Goal: Information Seeking & Learning: Check status

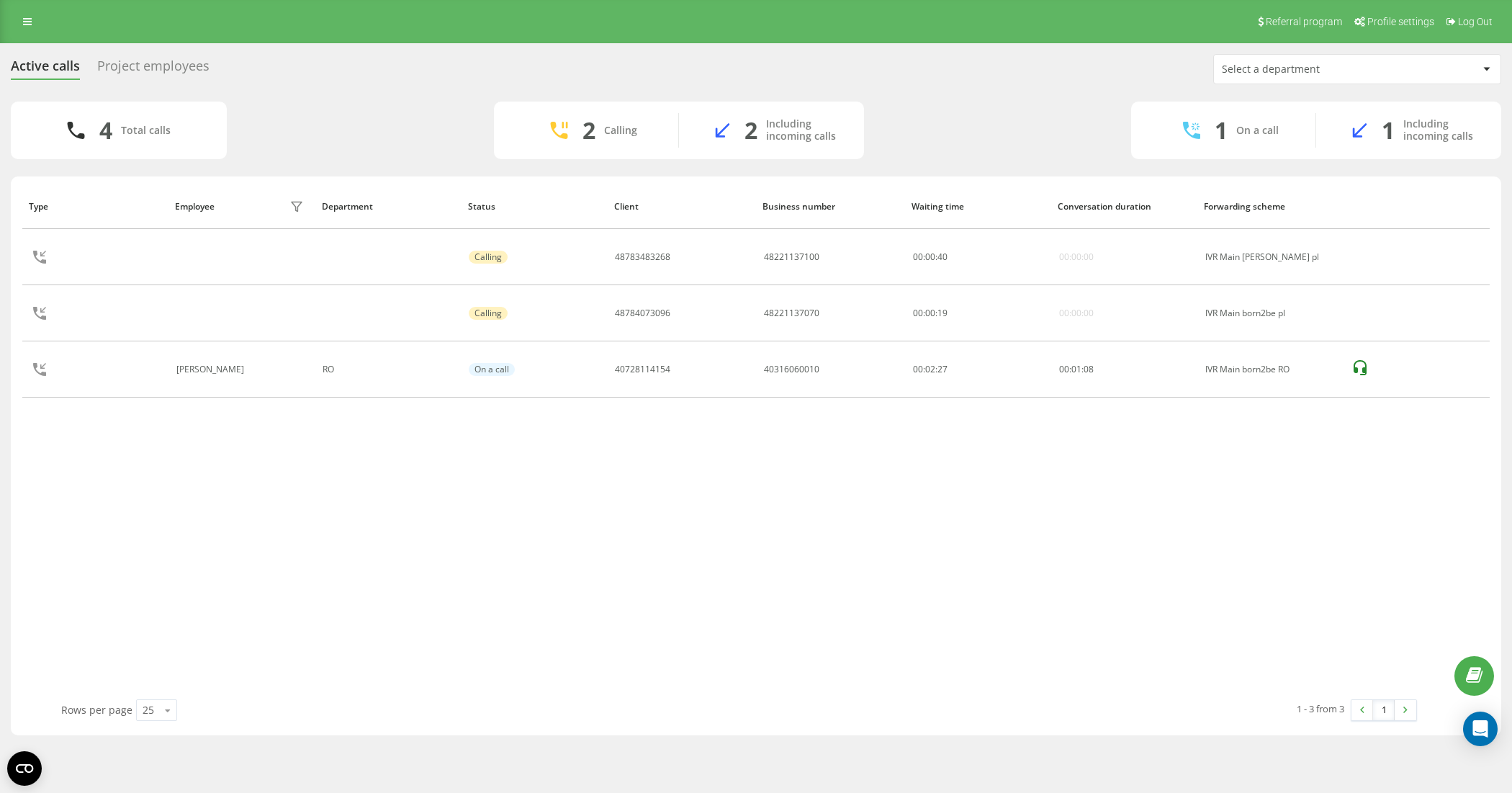
click at [194, 63] on div "Project employees" at bounding box center [153, 70] width 112 height 23
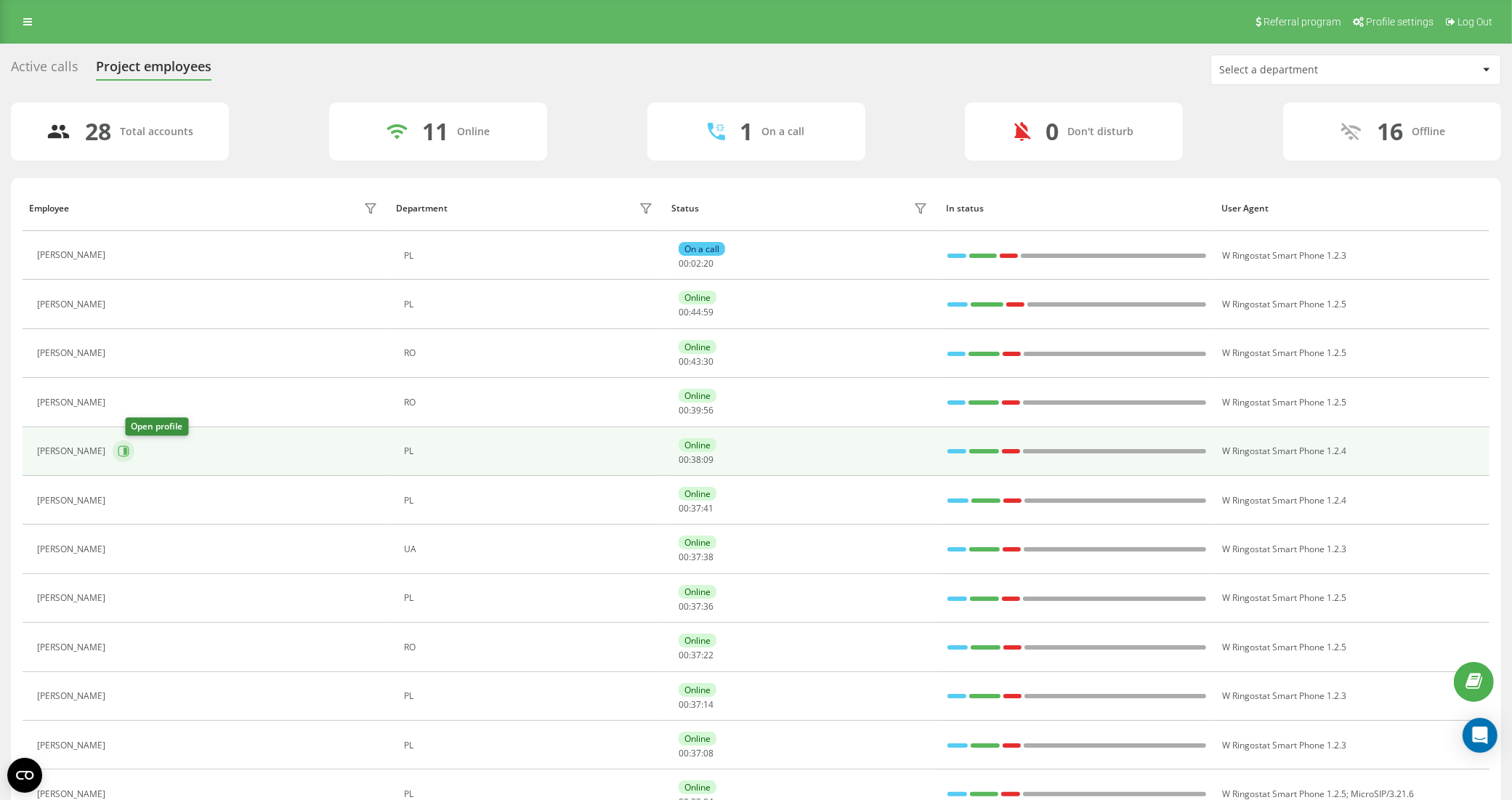
click at [129, 455] on icon at bounding box center [124, 451] width 11 height 11
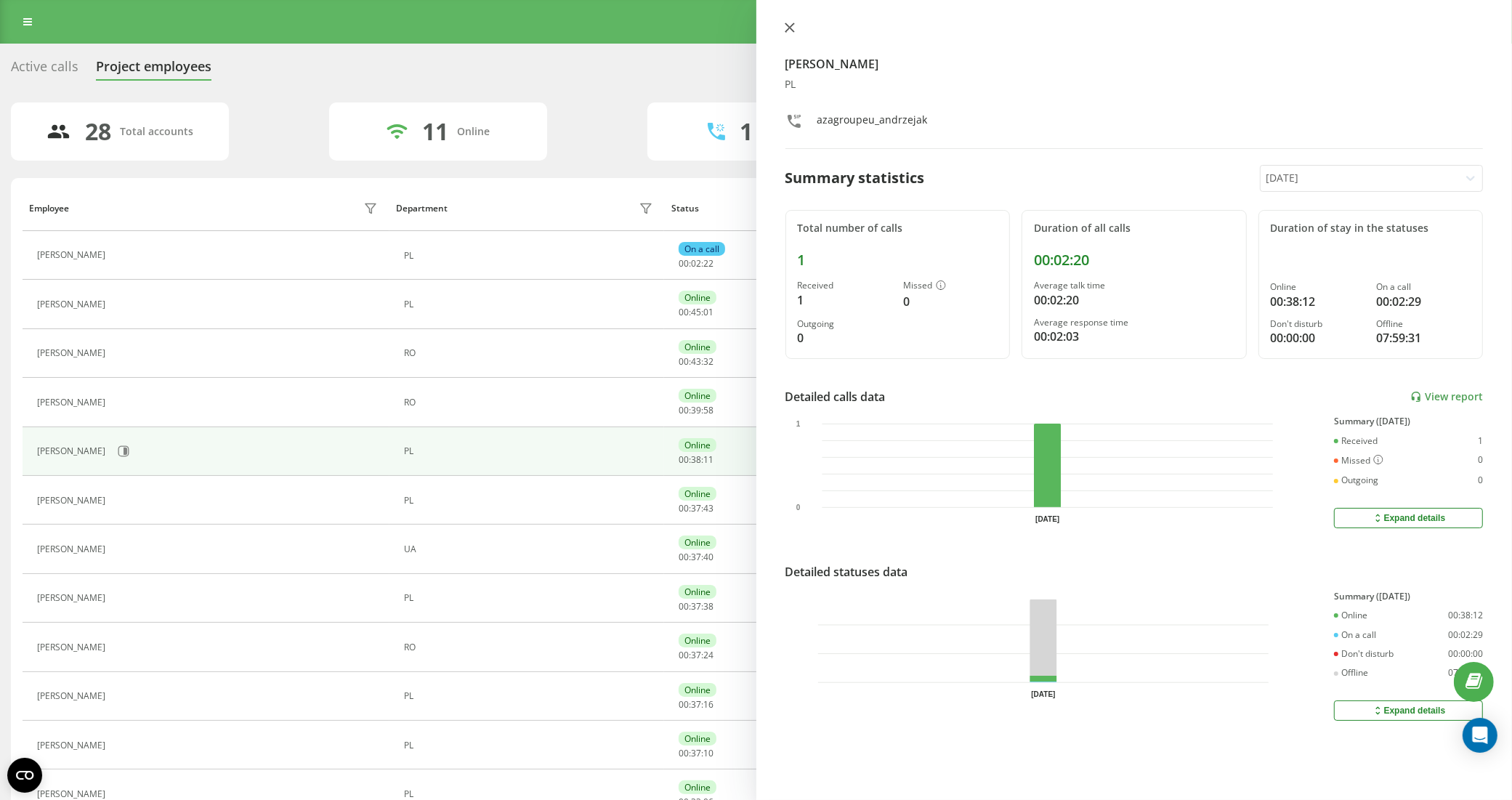
click at [793, 30] on icon at bounding box center [788, 27] width 9 height 9
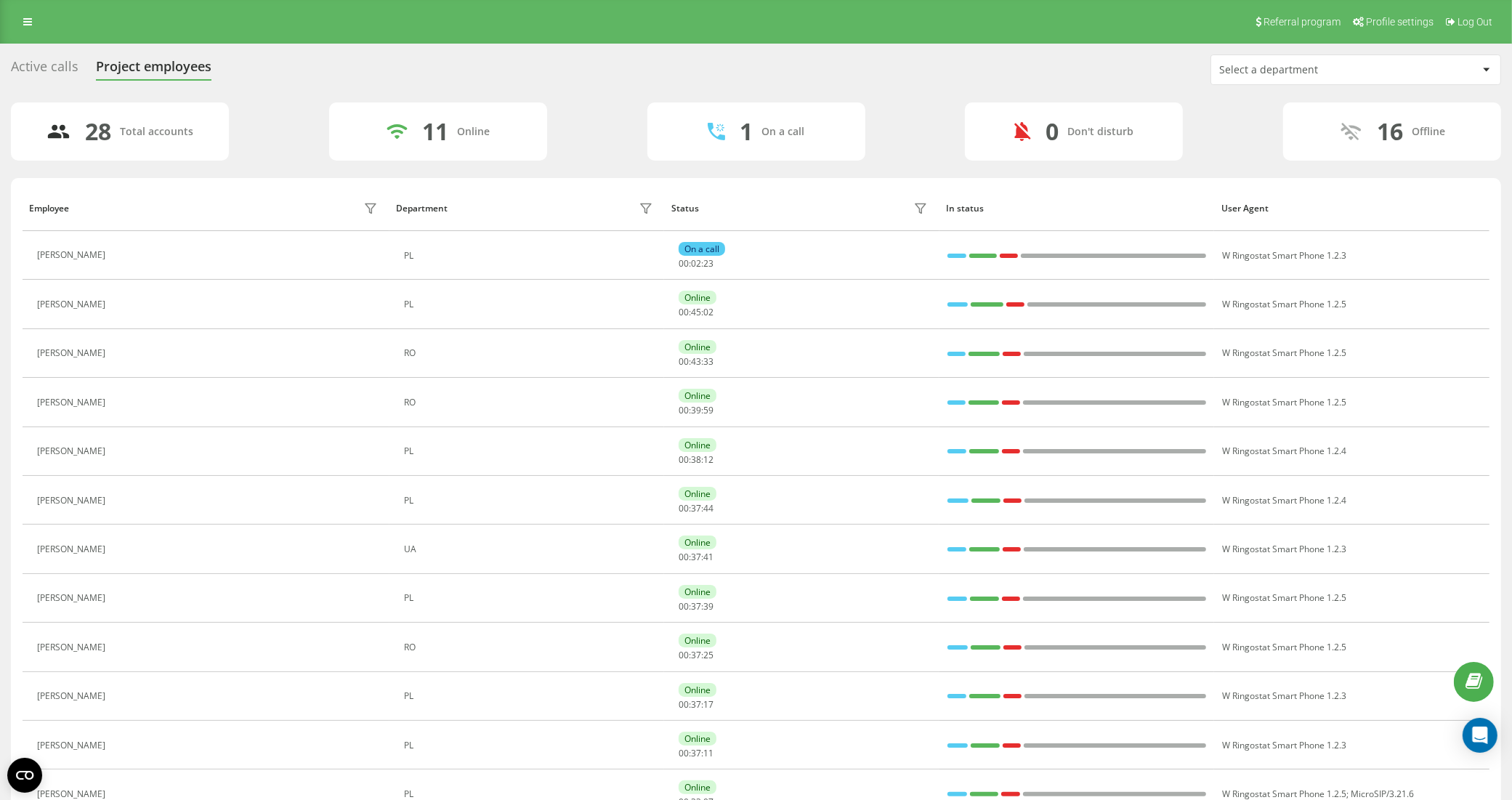
click at [63, 68] on div "Active calls" at bounding box center [44, 70] width 68 height 23
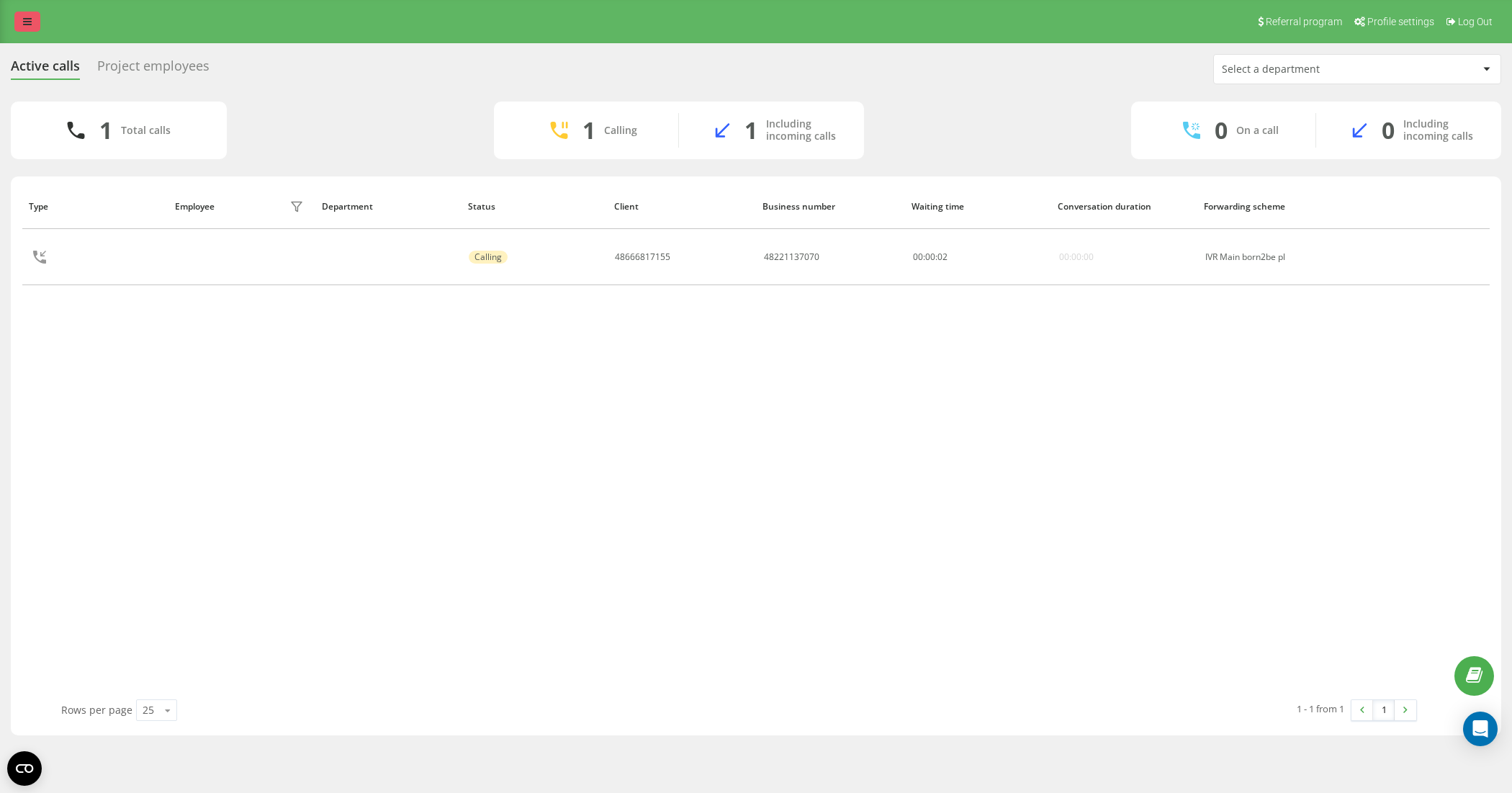
click at [26, 27] on link at bounding box center [26, 21] width 25 height 20
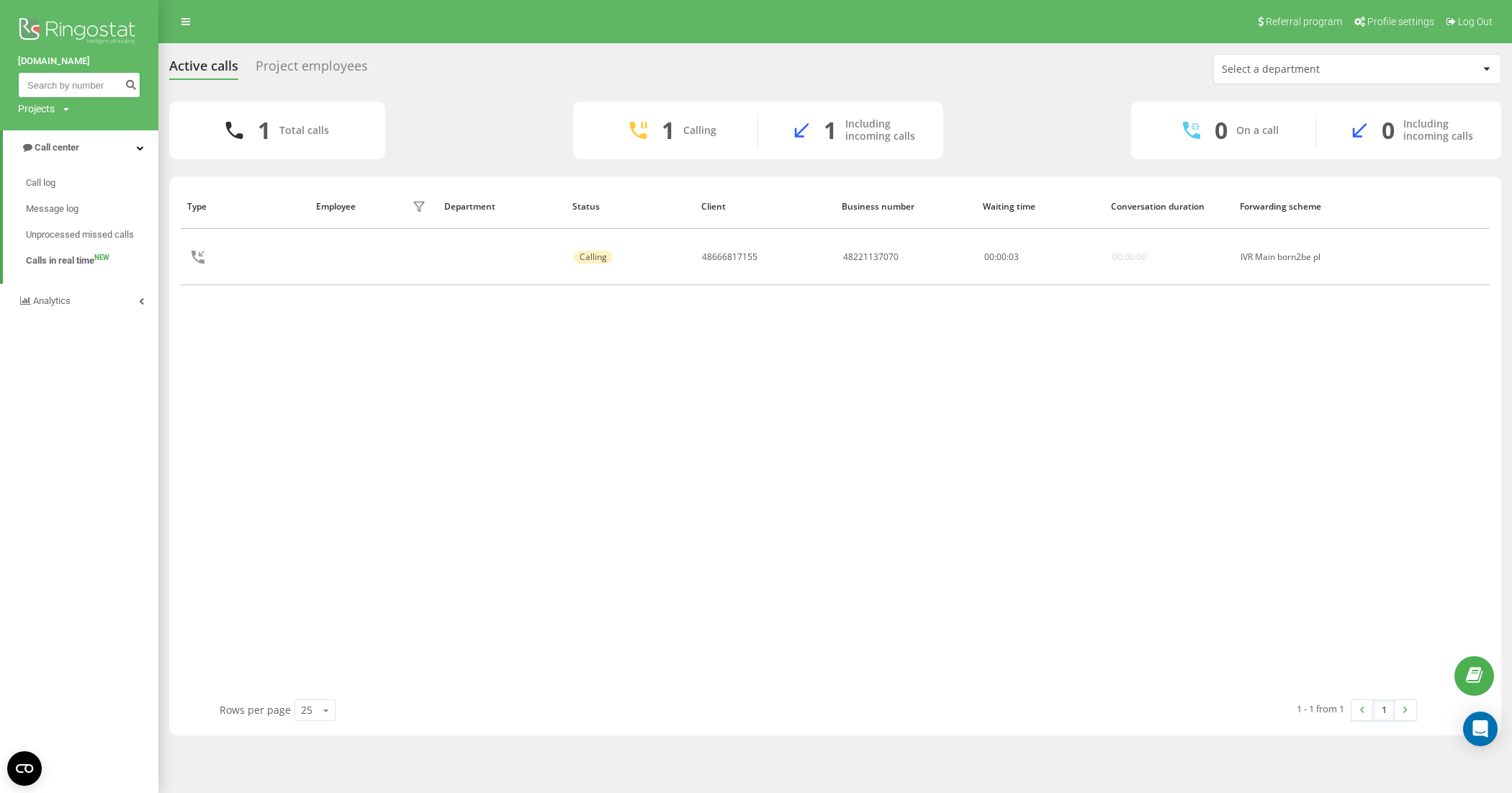
click at [66, 95] on input at bounding box center [79, 84] width 123 height 25
paste input "48504384796"
type input "48504384796"
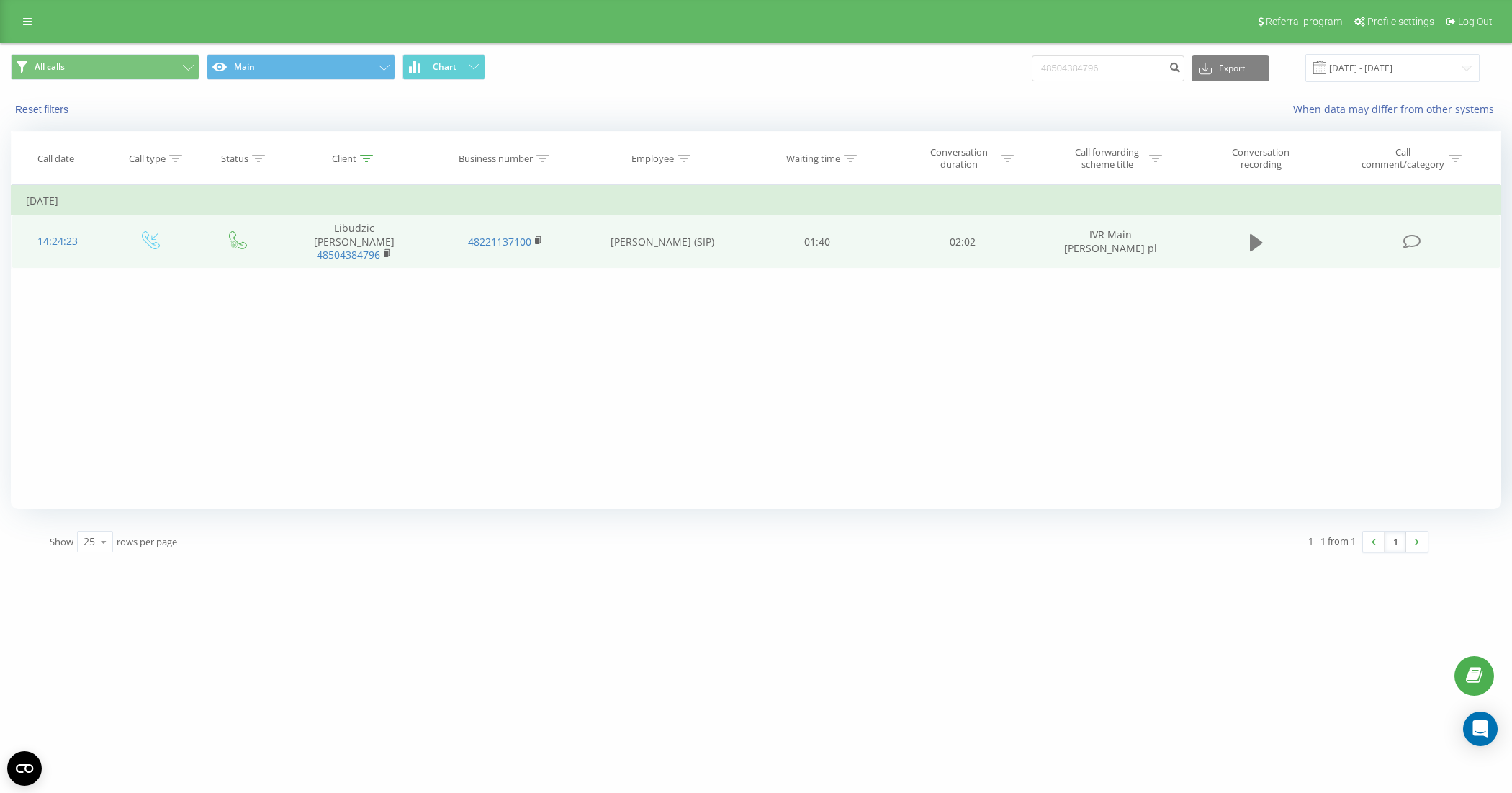
click at [1251, 238] on icon at bounding box center [1257, 241] width 13 height 17
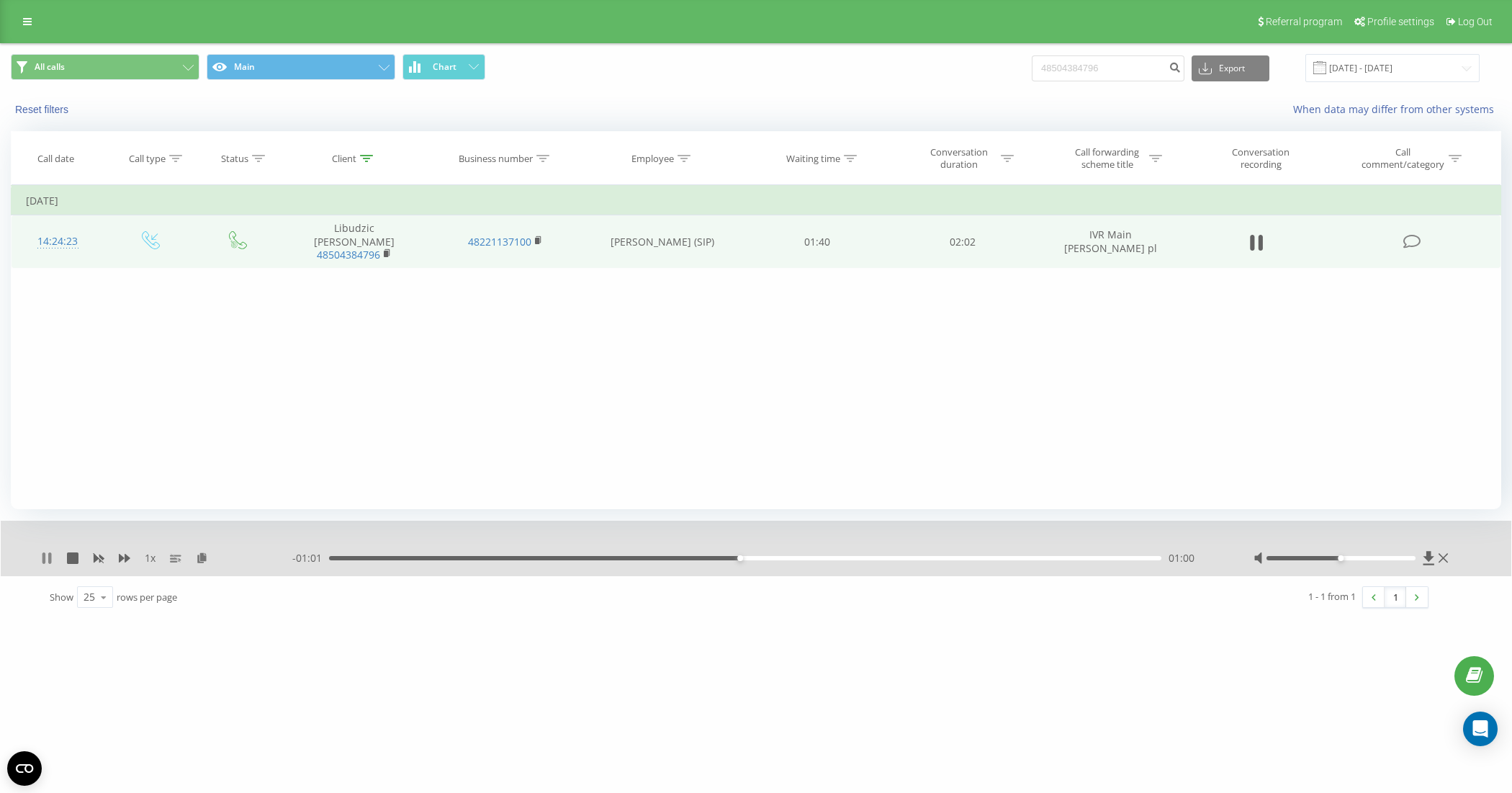
click at [44, 560] on icon at bounding box center [43, 558] width 3 height 11
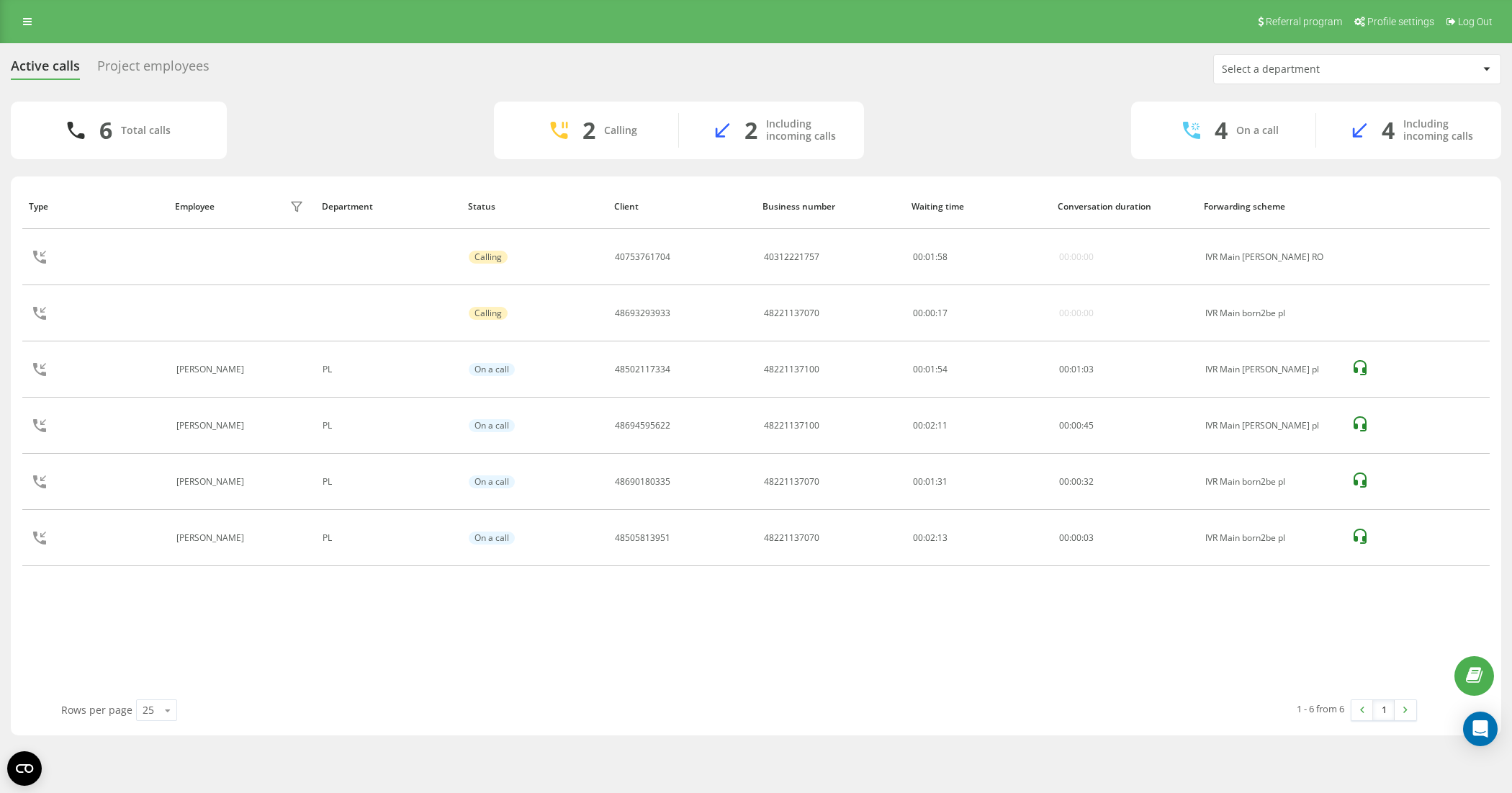
click at [146, 65] on div "Project employees" at bounding box center [153, 70] width 112 height 23
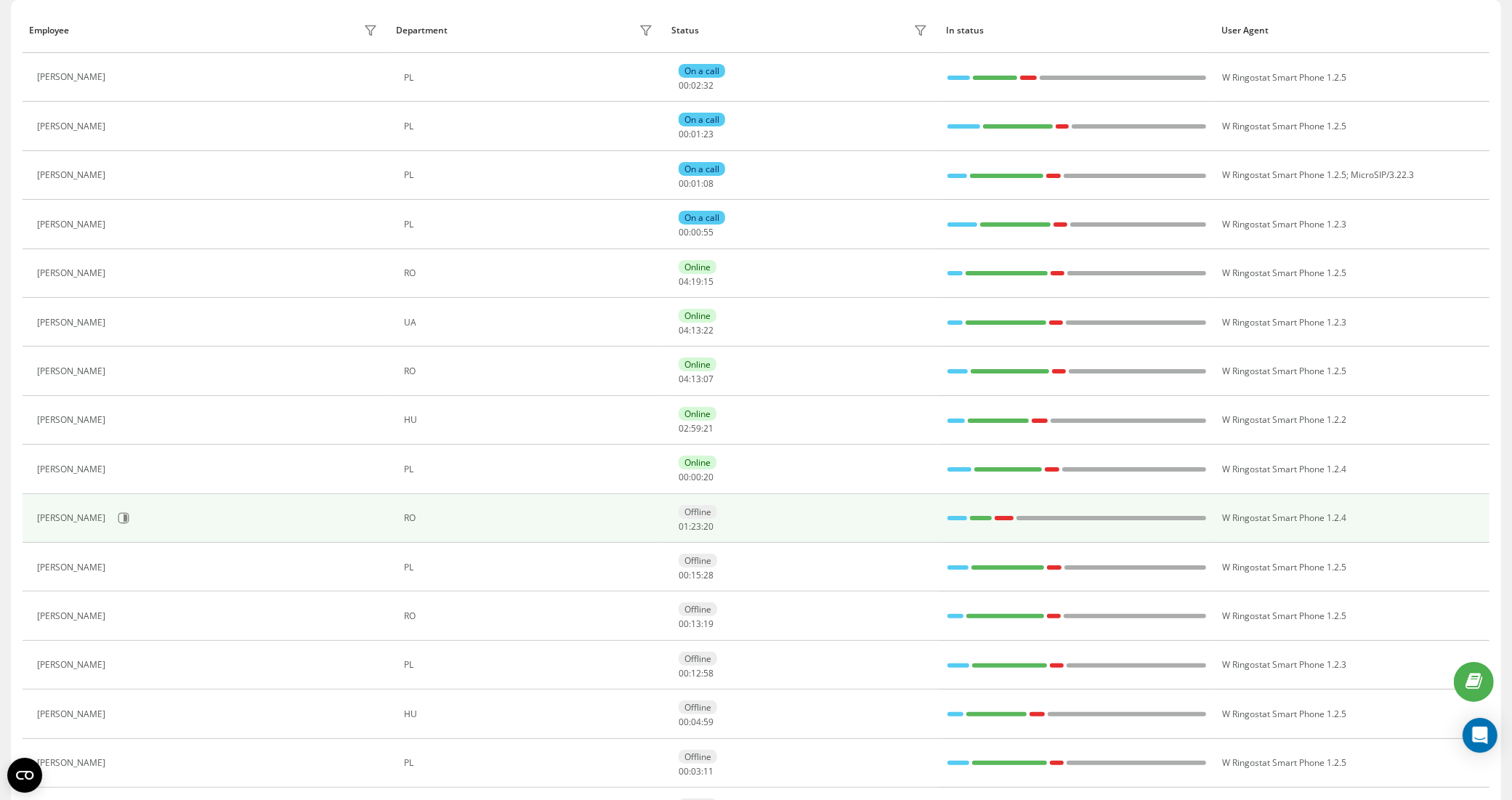
scroll to position [182, 0]
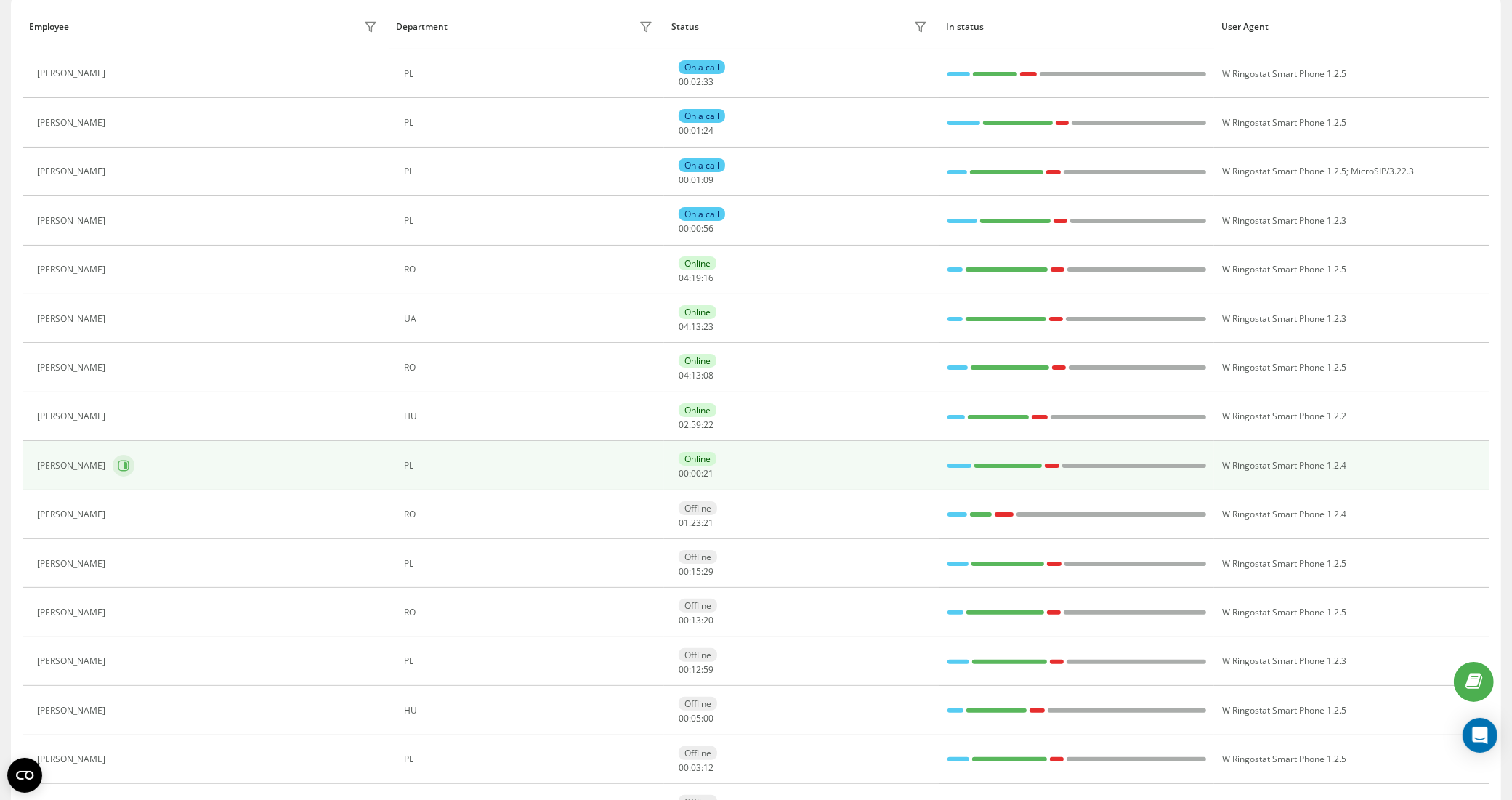
click at [129, 467] on icon at bounding box center [124, 466] width 11 height 11
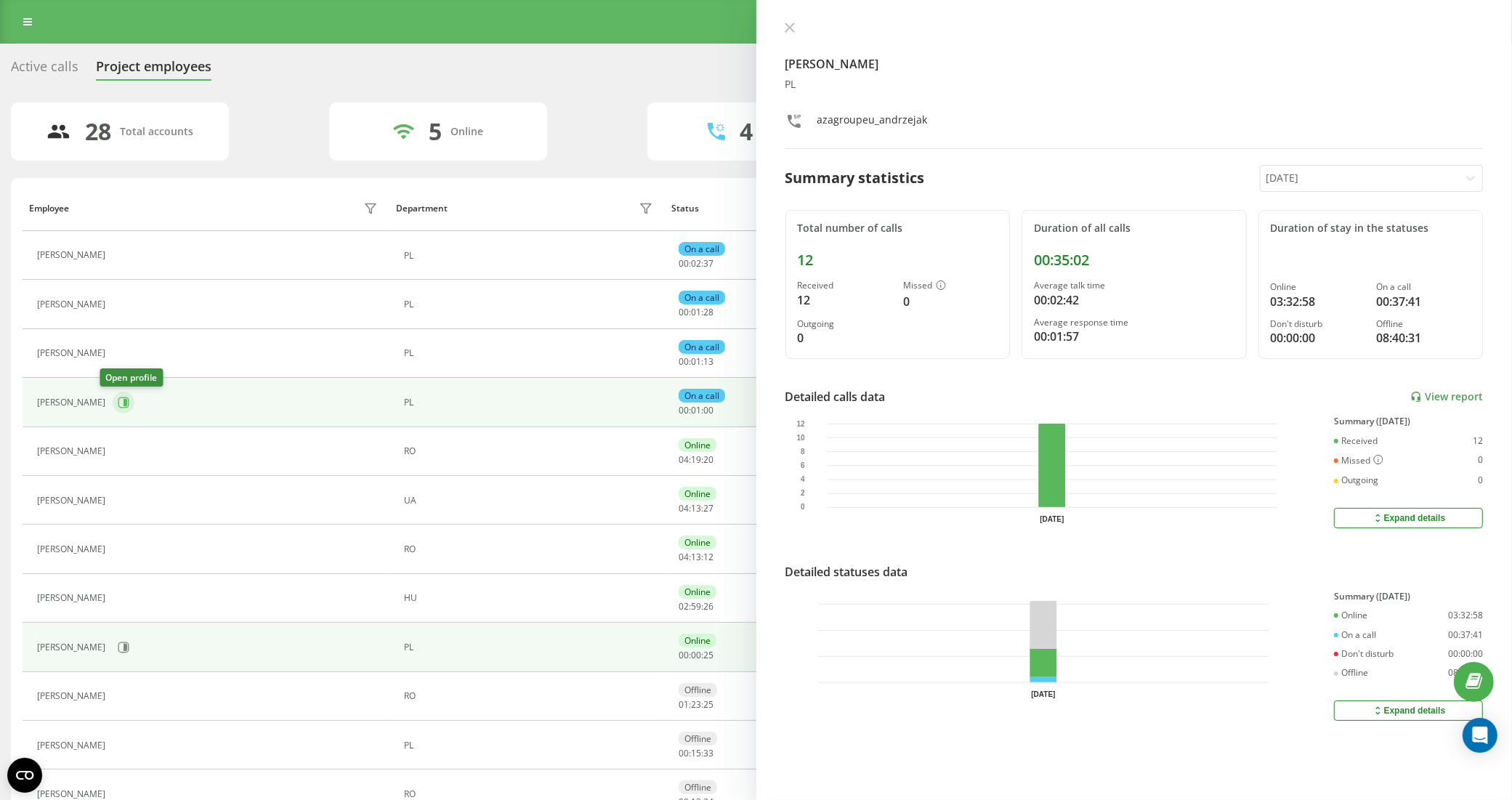
click at [112, 400] on button at bounding box center [123, 402] width 22 height 22
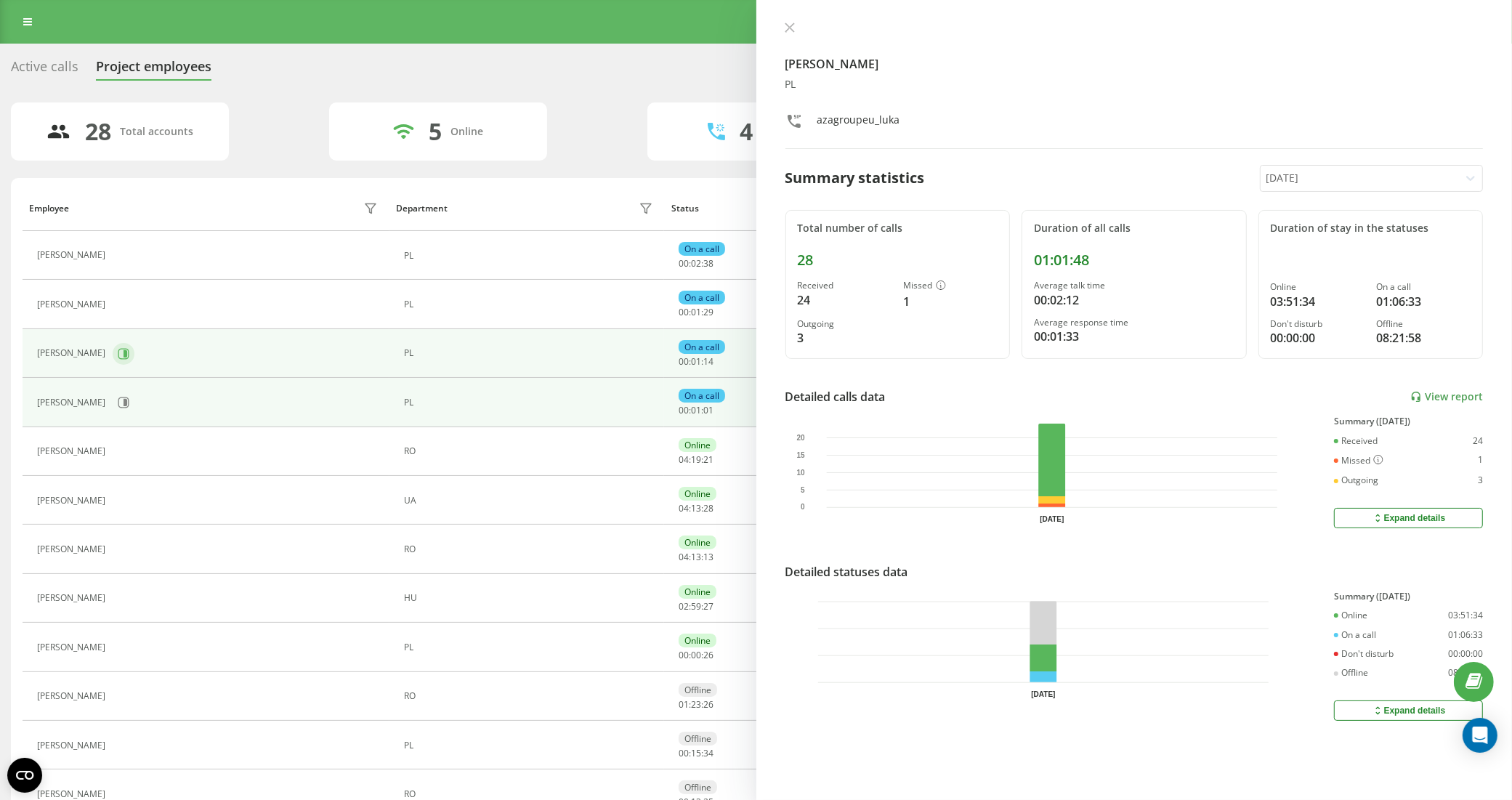
click at [118, 350] on icon at bounding box center [124, 354] width 11 height 11
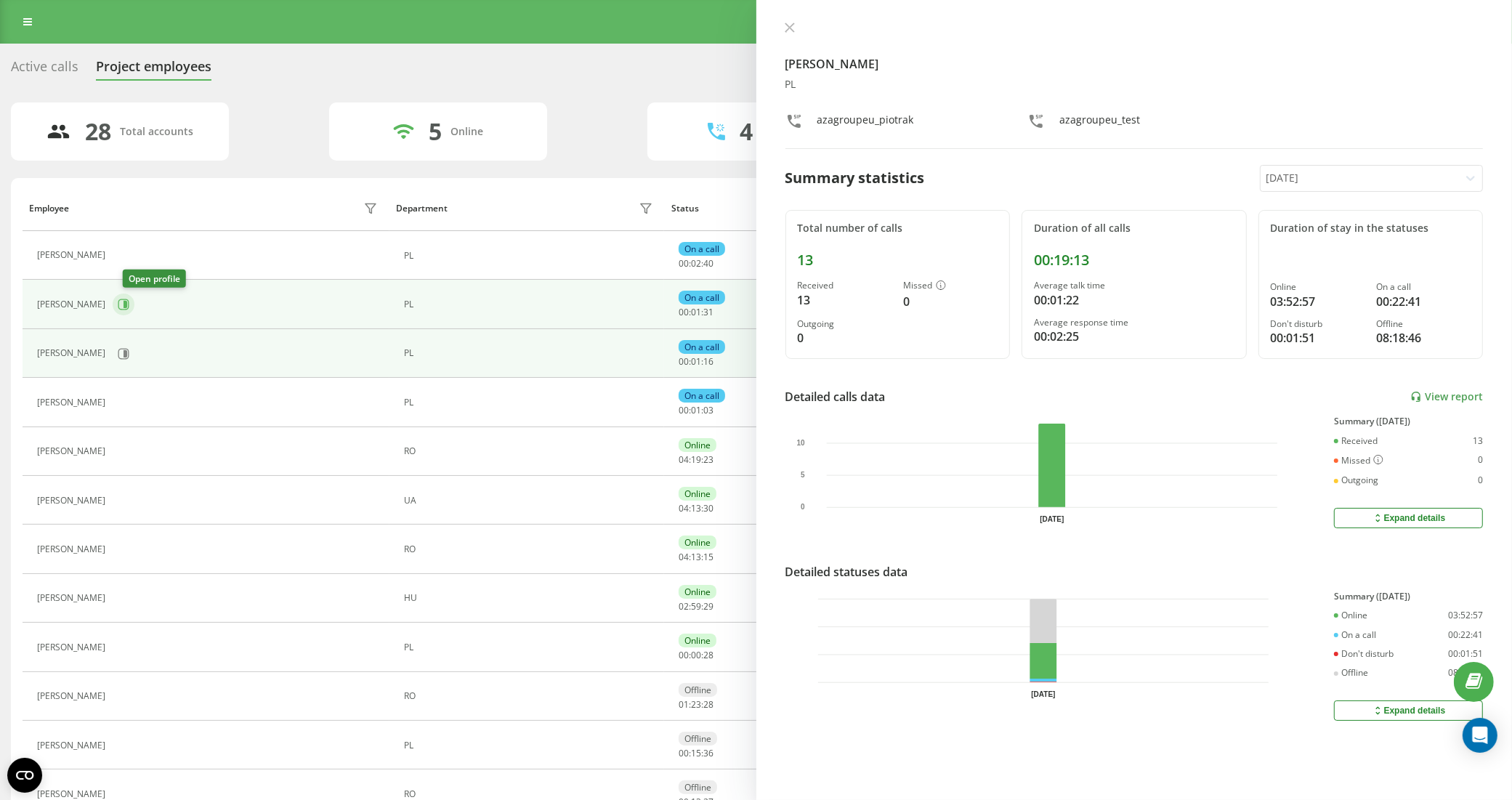
click at [125, 302] on button at bounding box center [123, 304] width 22 height 22
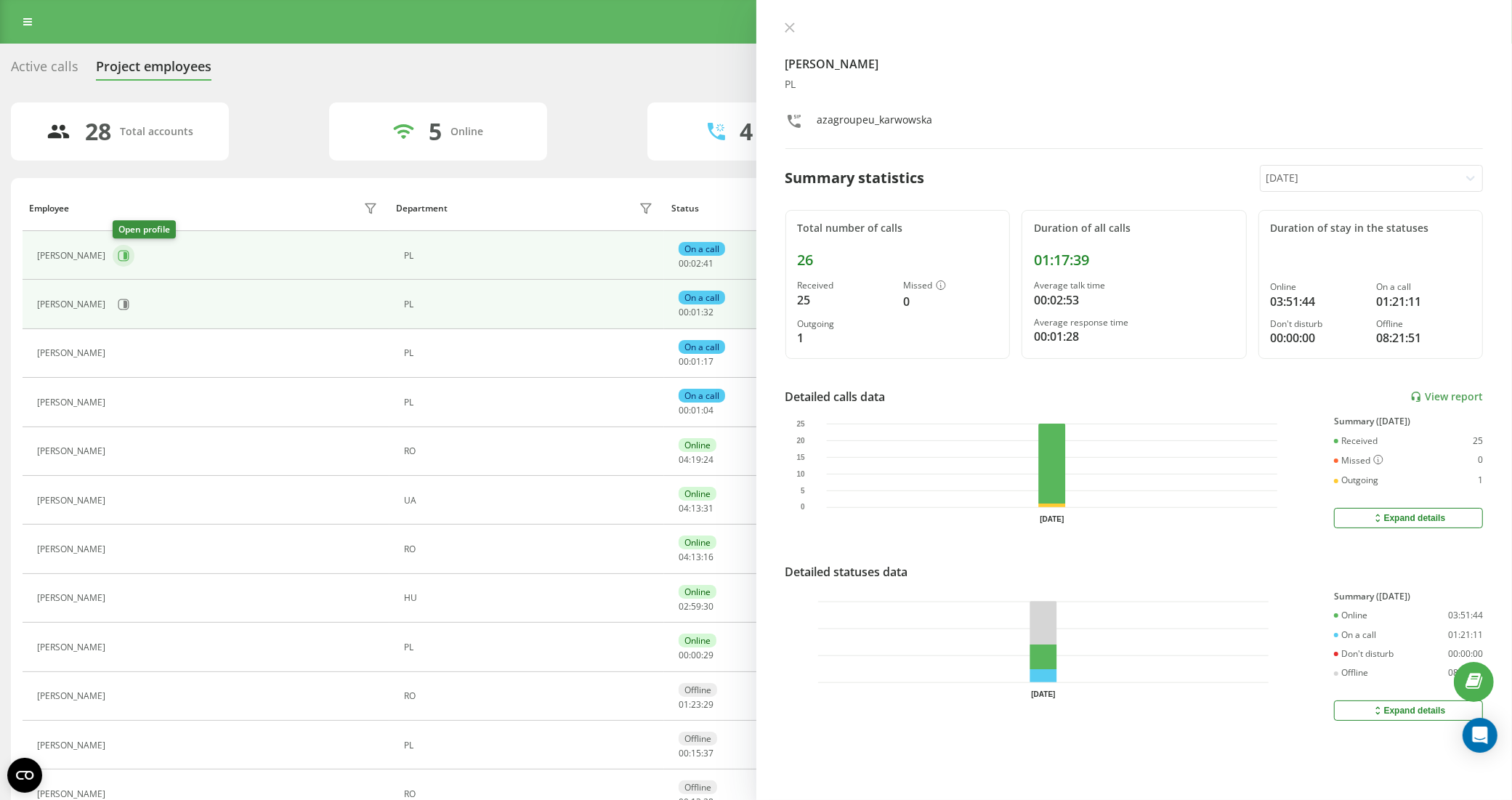
click at [125, 248] on button at bounding box center [123, 255] width 22 height 22
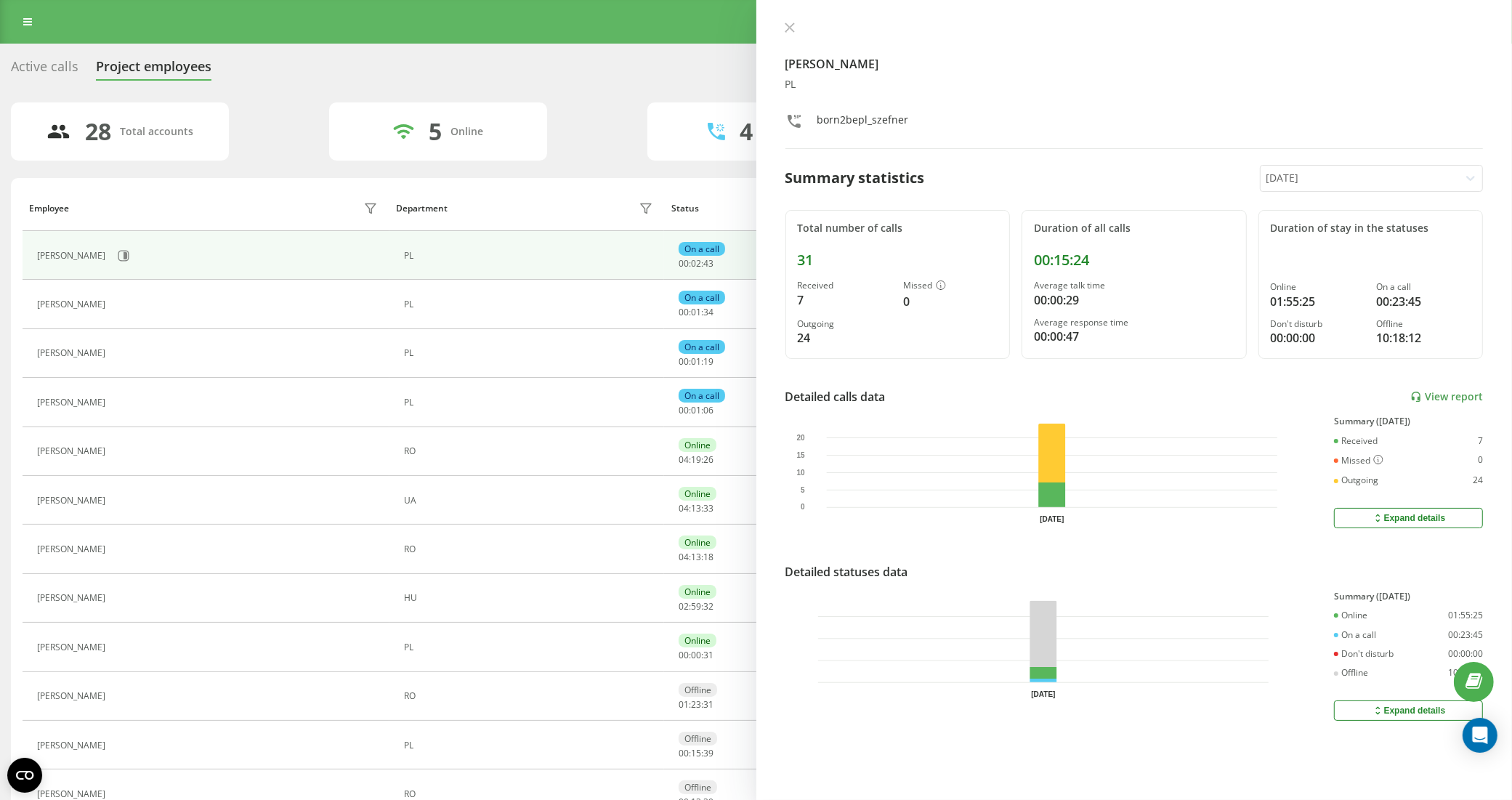
click at [48, 50] on div "Active calls Project employees Select a department 28 Total accounts 5 Online 4…" at bounding box center [756, 777] width 1512 height 1467
click at [56, 67] on div "Active calls" at bounding box center [44, 70] width 68 height 23
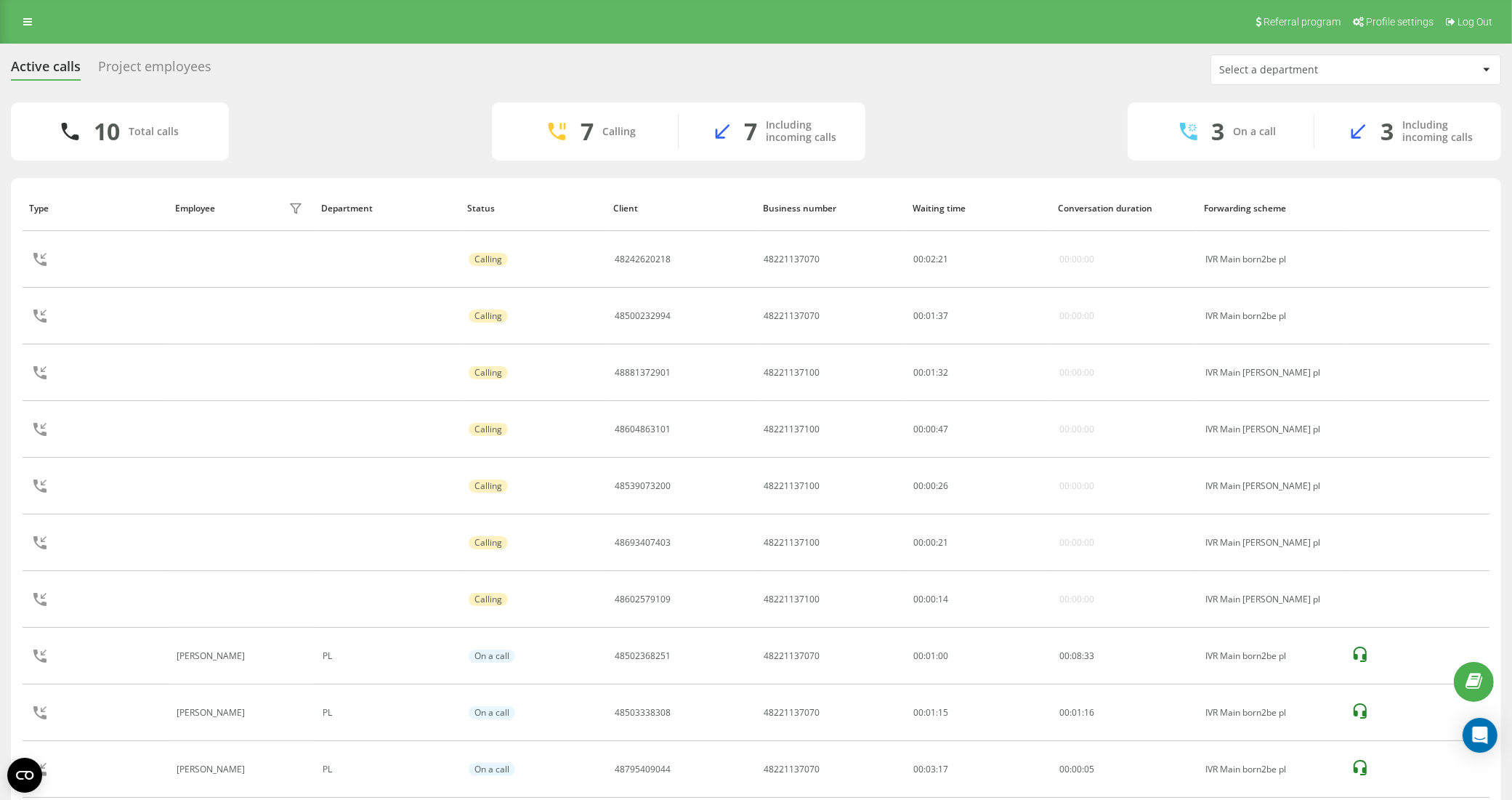
click at [152, 57] on div "Active calls Project employees Select a department" at bounding box center [755, 69] width 1490 height 30
click at [175, 64] on div "Project employees" at bounding box center [154, 70] width 113 height 23
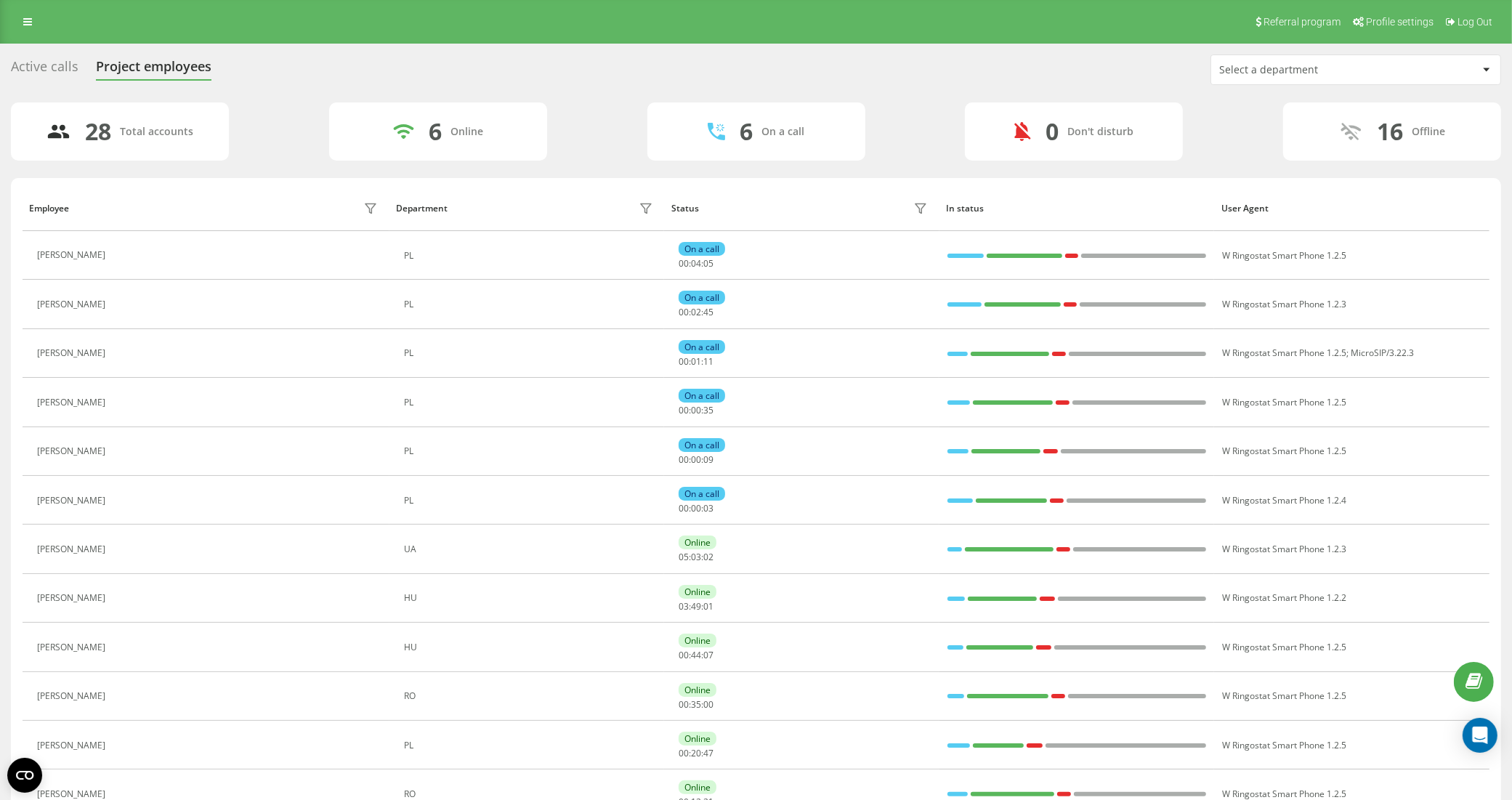
click at [57, 67] on div "Active calls" at bounding box center [44, 70] width 68 height 23
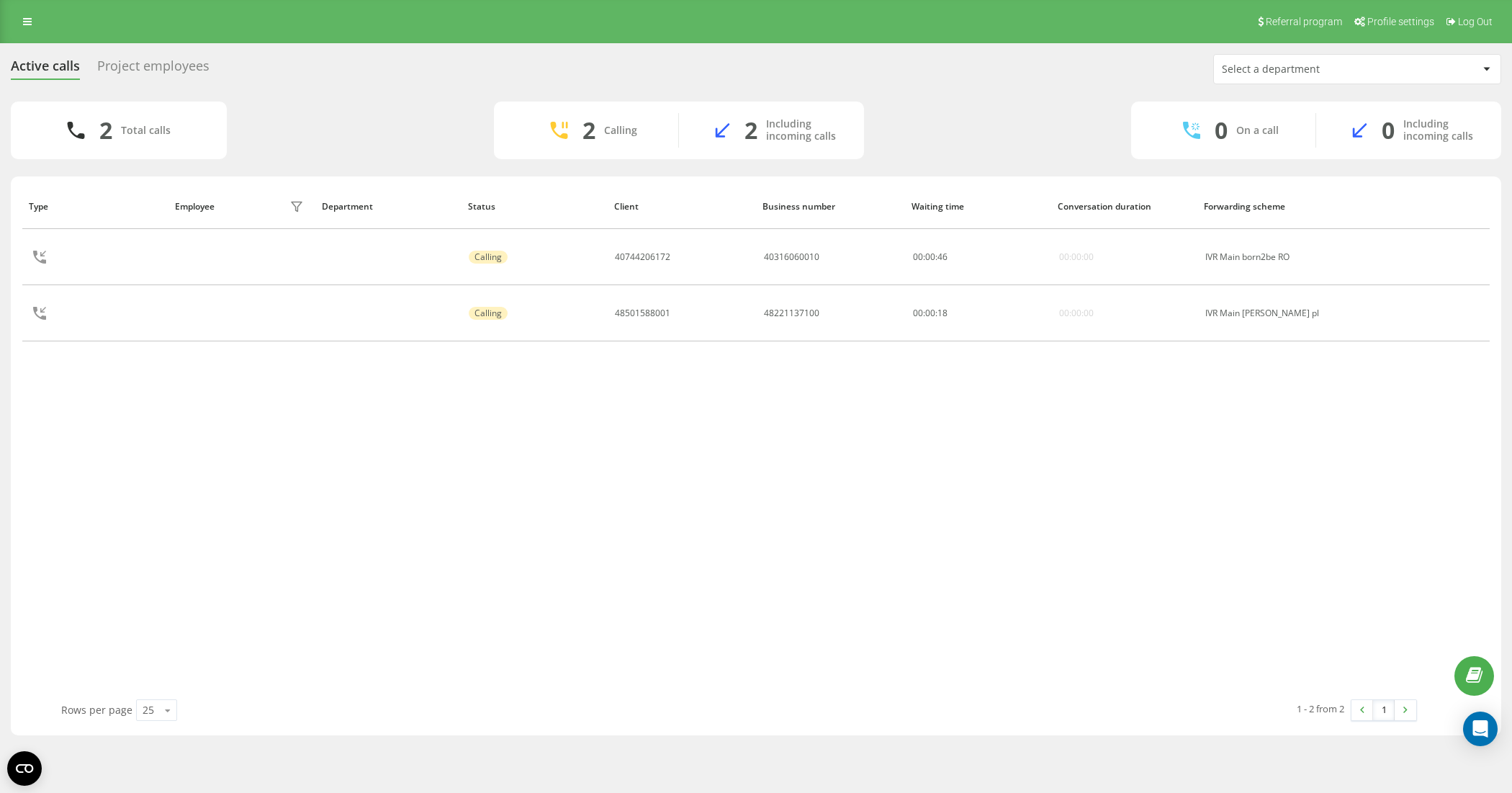
click at [160, 62] on div "Project employees" at bounding box center [153, 70] width 112 height 23
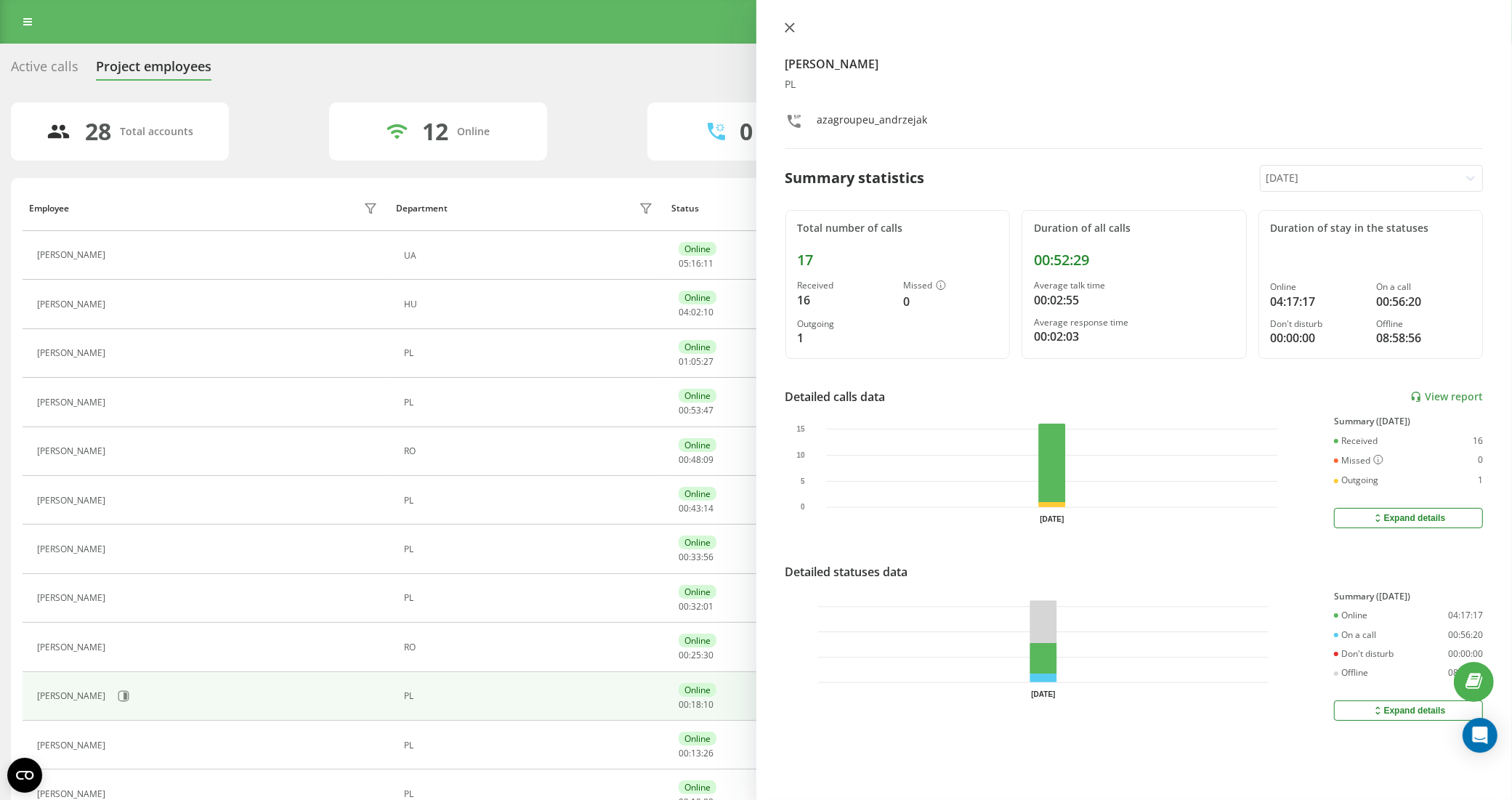
click at [793, 29] on icon at bounding box center [789, 28] width 10 height 10
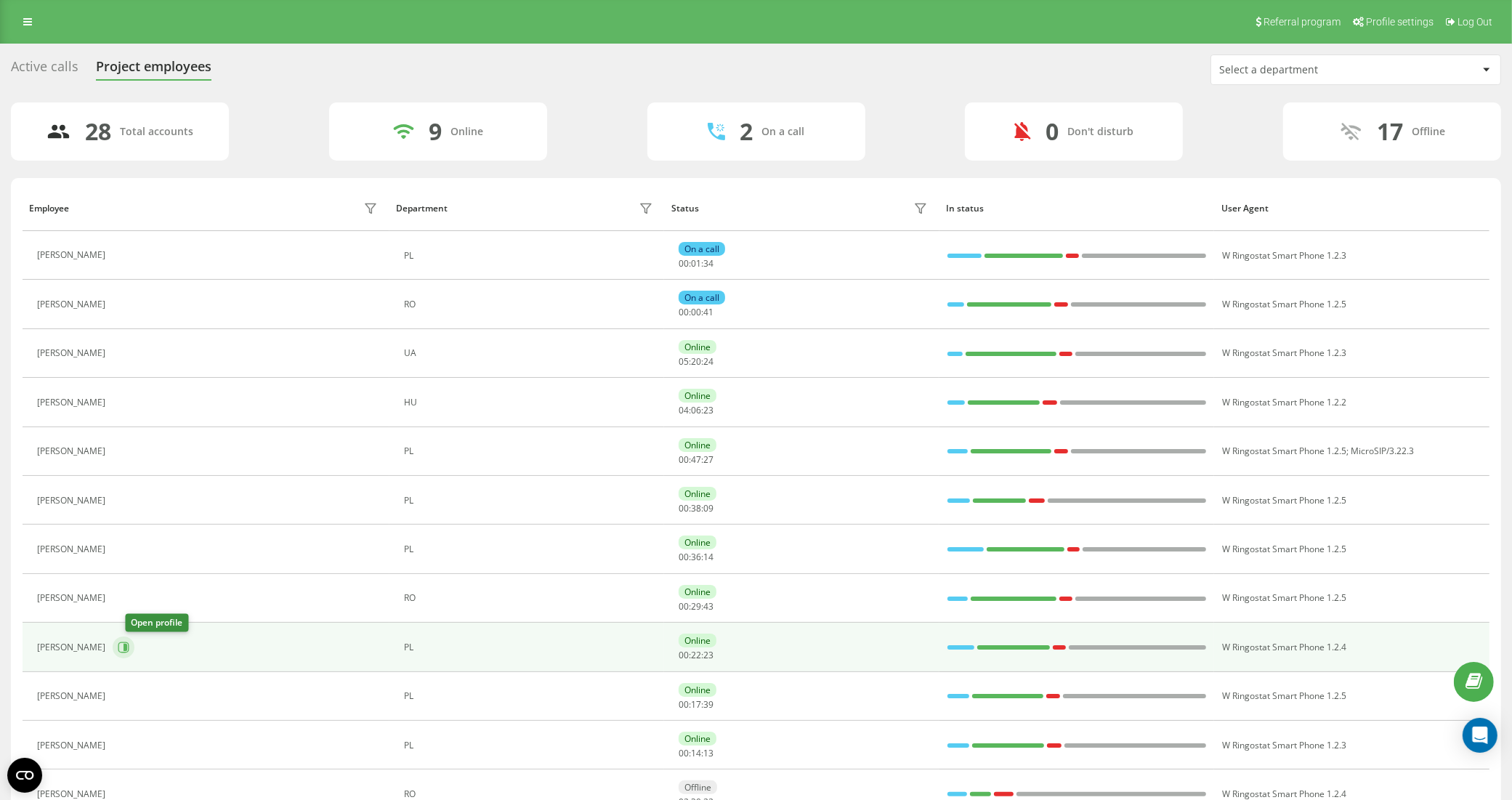
click at [129, 651] on icon at bounding box center [124, 647] width 10 height 10
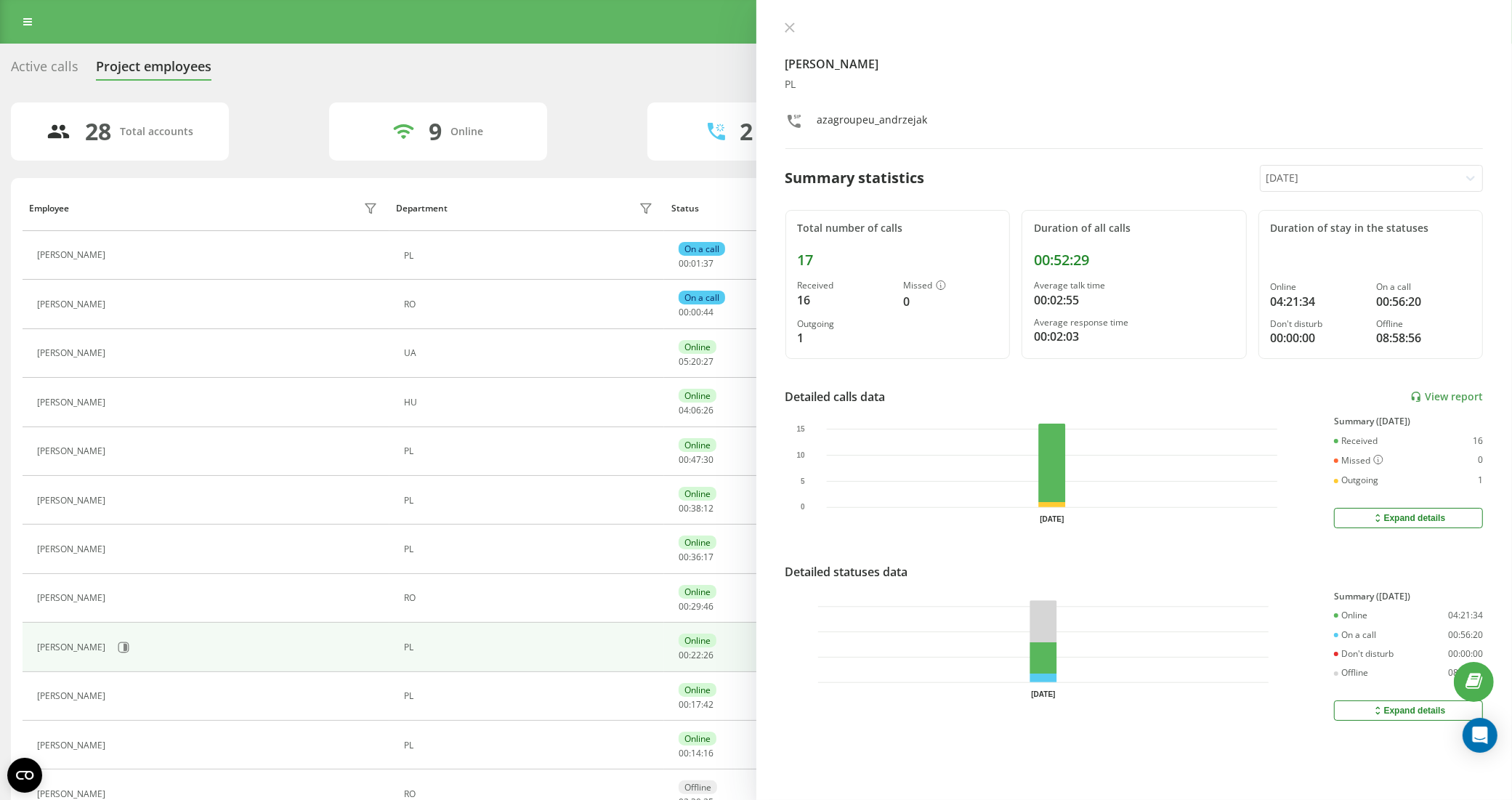
click at [783, 37] on div "Weronika Andrzejak PL azagroupeu_andrzejak Summary statistics Today Total numbe…" at bounding box center [1134, 400] width 756 height 800
click at [785, 24] on icon at bounding box center [789, 28] width 10 height 10
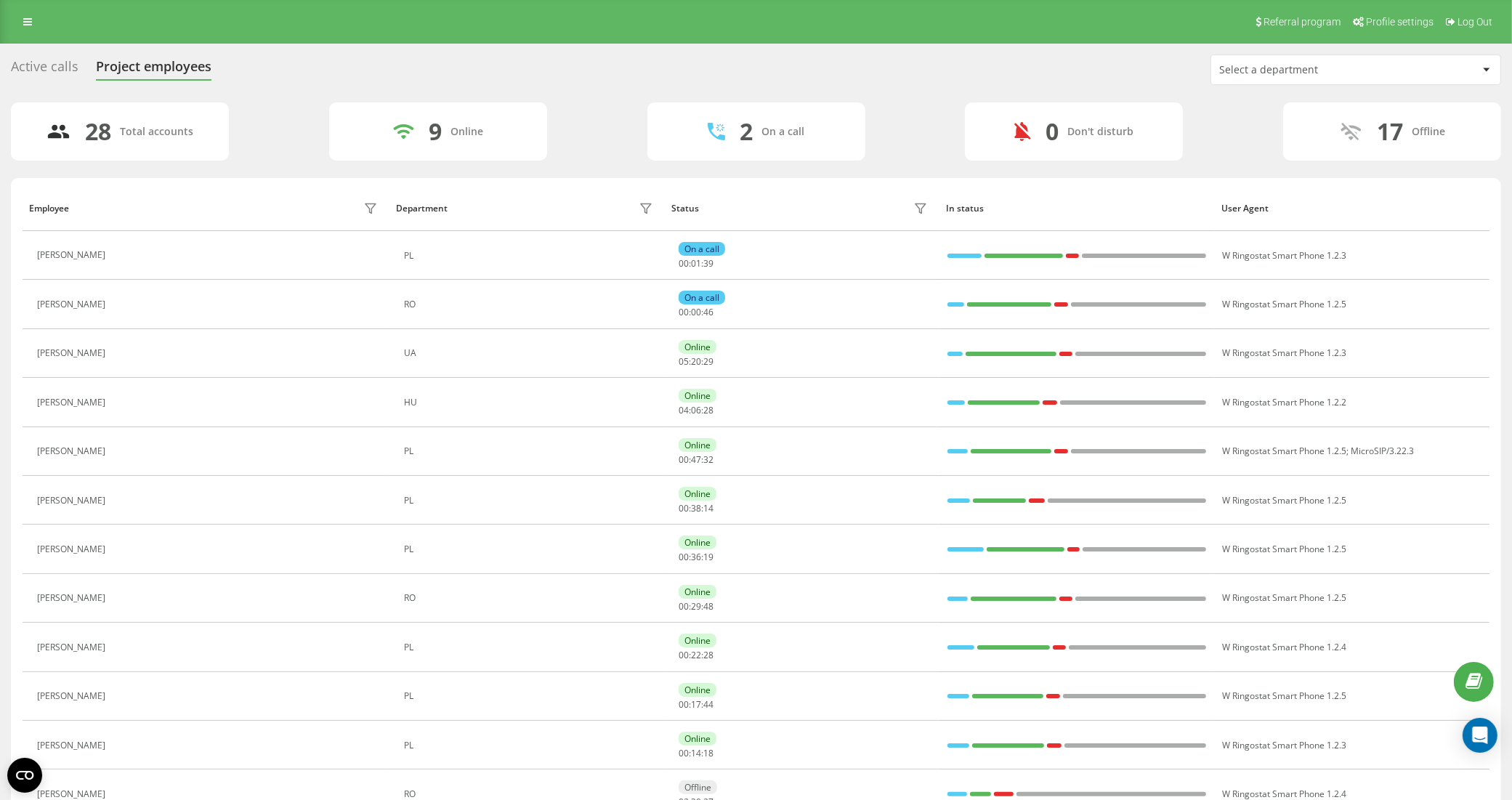
click at [33, 71] on div "Active calls" at bounding box center [44, 70] width 68 height 23
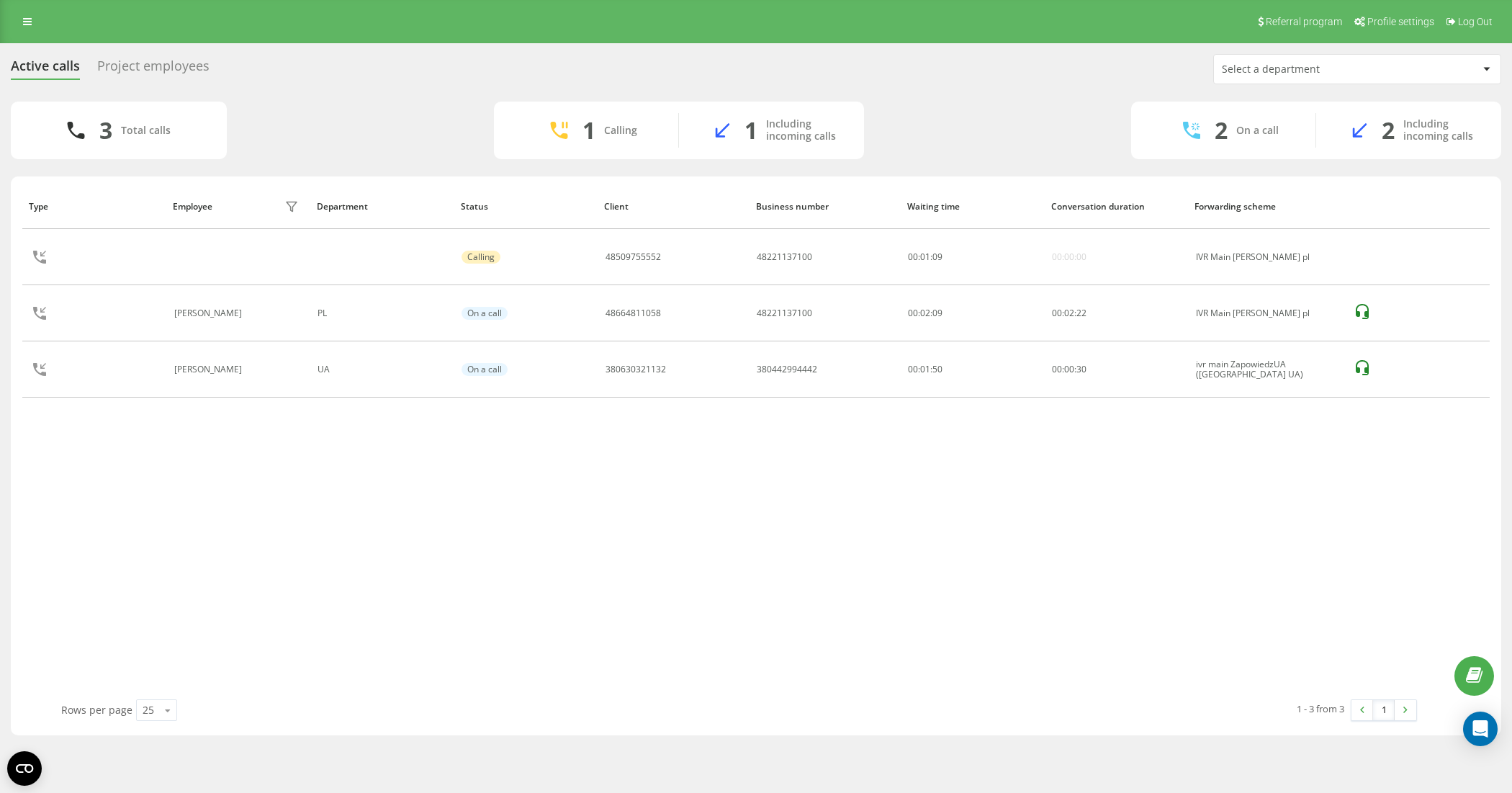
click at [142, 74] on div "Project employees" at bounding box center [153, 70] width 112 height 23
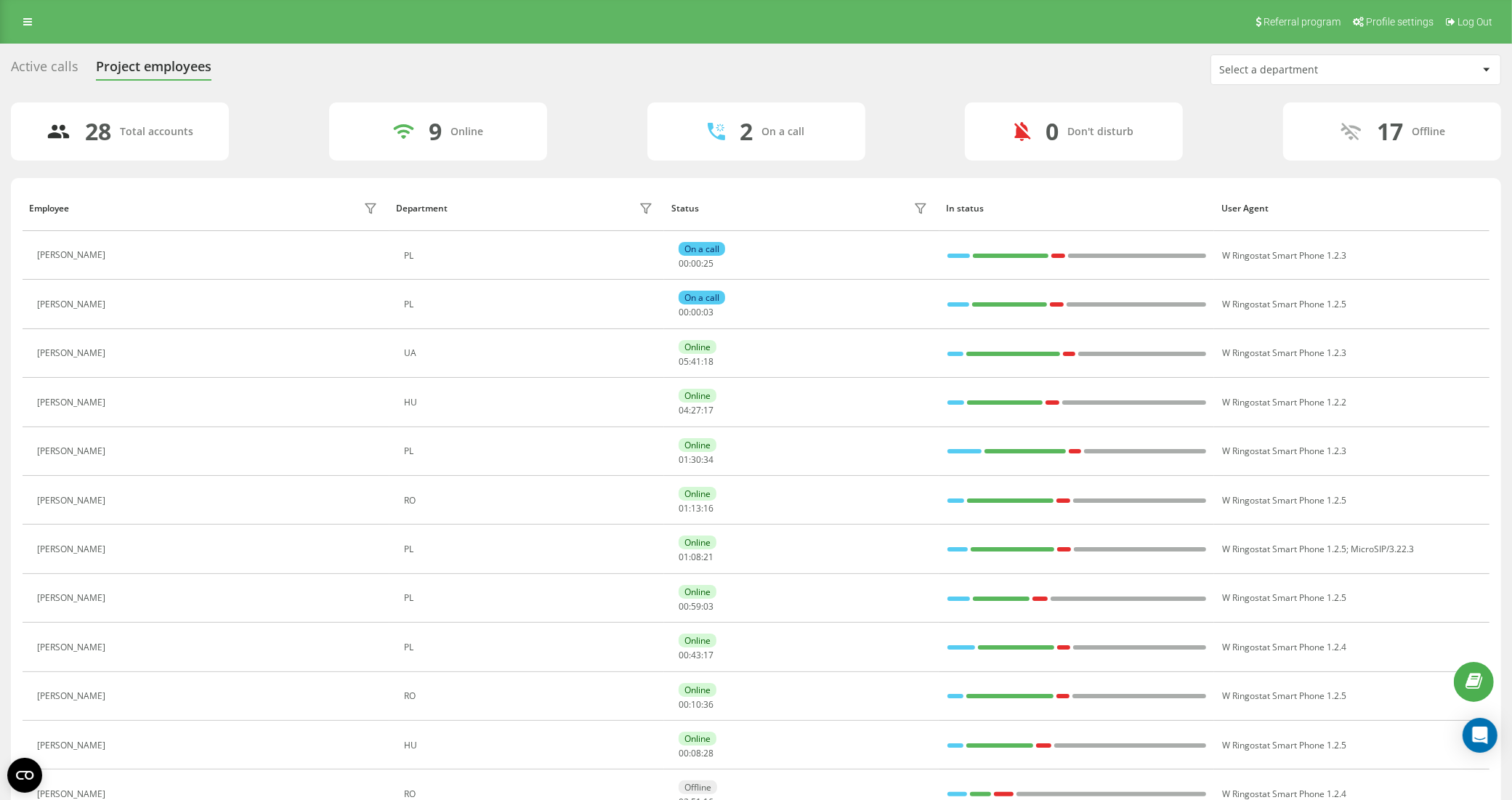
click at [54, 60] on div "Active calls" at bounding box center [44, 70] width 68 height 23
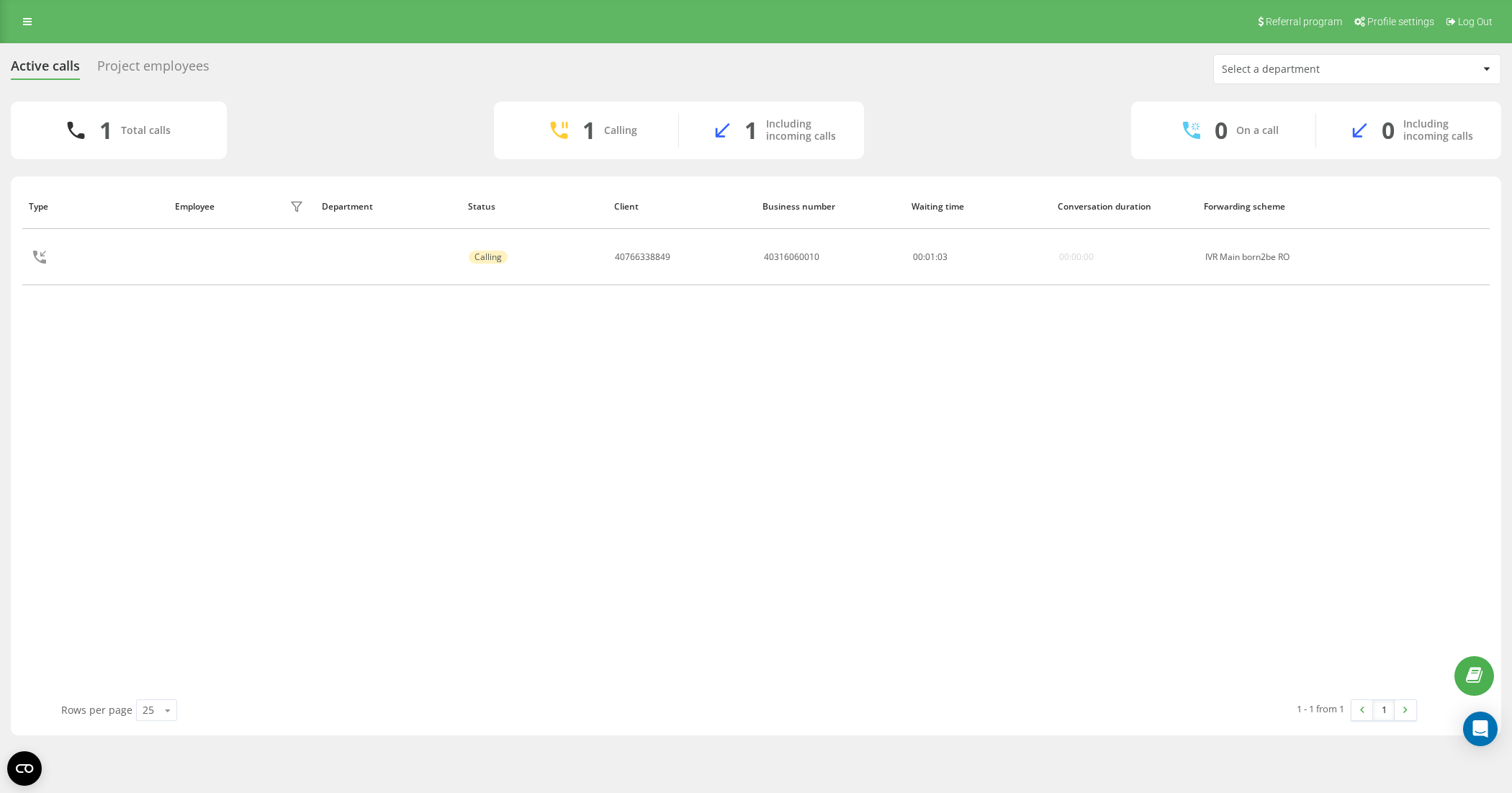
click at [558, 416] on div "Type Employee filter Department Status Client Business number Waiting time Conv…" at bounding box center [756, 441] width 1468 height 516
